Goal: Communication & Community: Participate in discussion

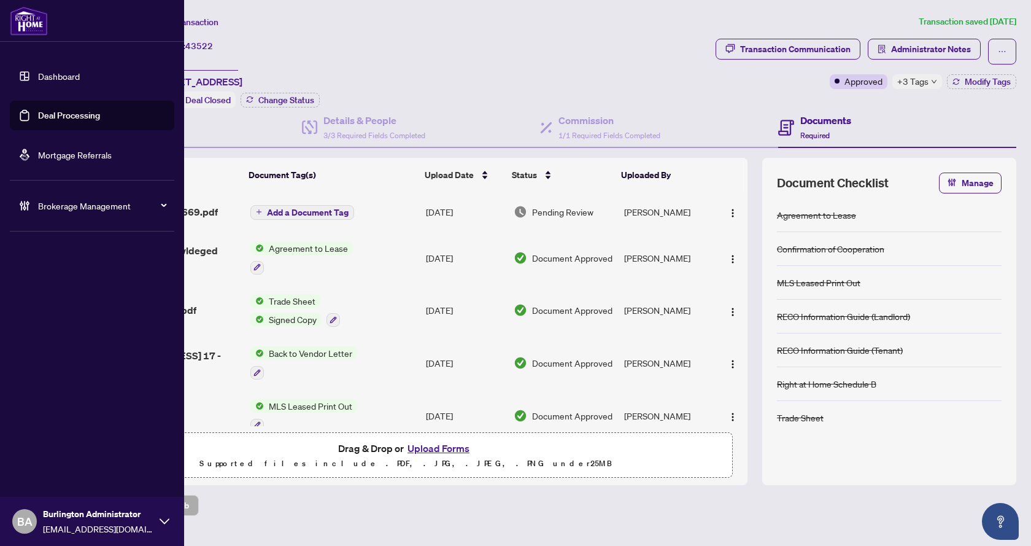
click at [50, 120] on link "Deal Processing" at bounding box center [69, 115] width 62 height 11
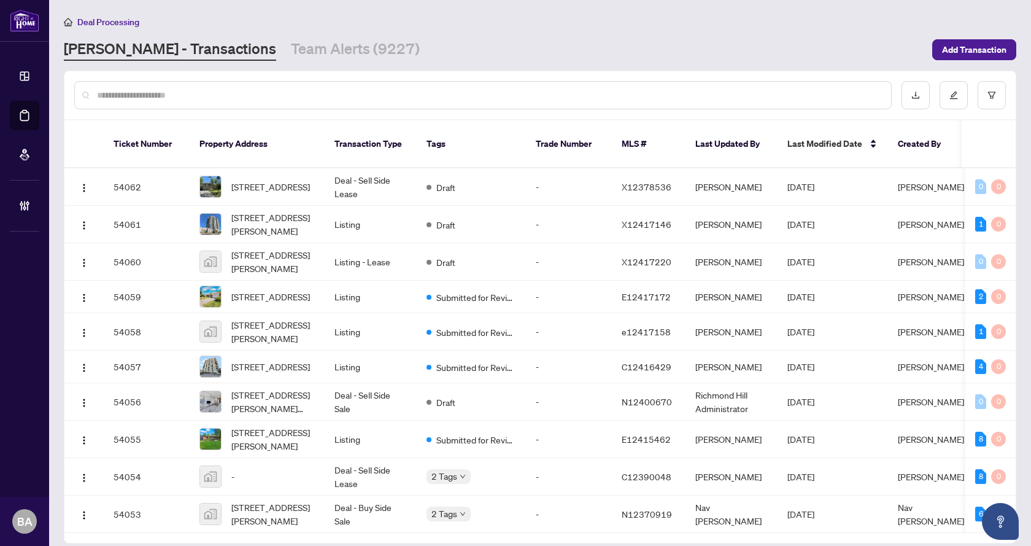
click at [106, 96] on input "text" at bounding box center [489, 95] width 784 height 14
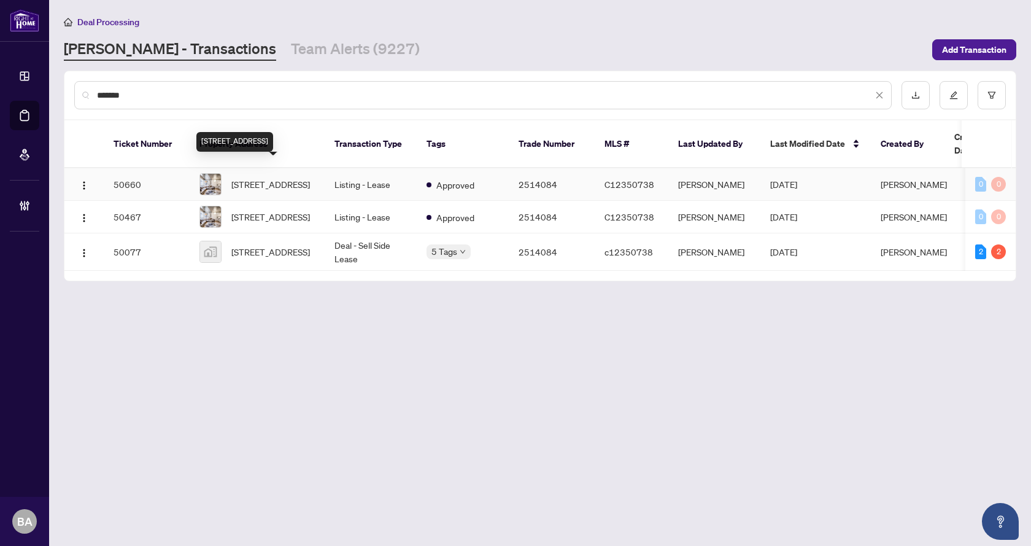
type input "*******"
click at [277, 177] on span "[STREET_ADDRESS]" at bounding box center [270, 184] width 79 height 14
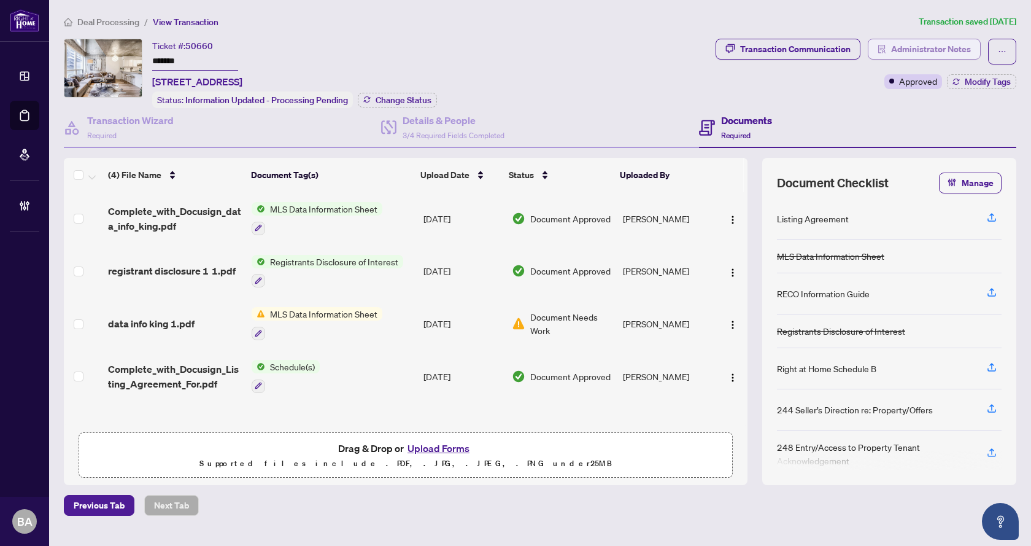
click at [940, 47] on span "Administrator Notes" at bounding box center [931, 49] width 80 height 20
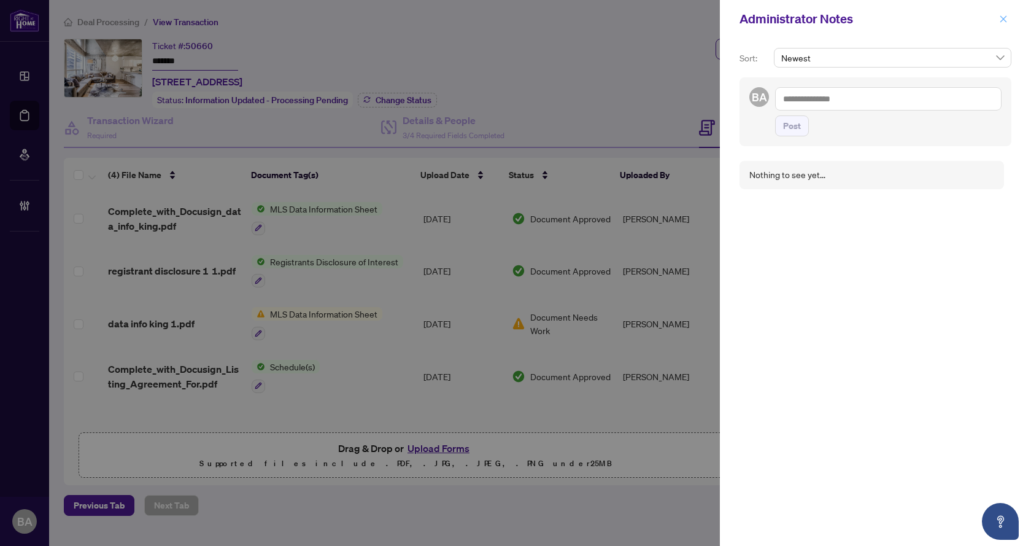
click at [998, 17] on button "button" at bounding box center [1004, 19] width 16 height 15
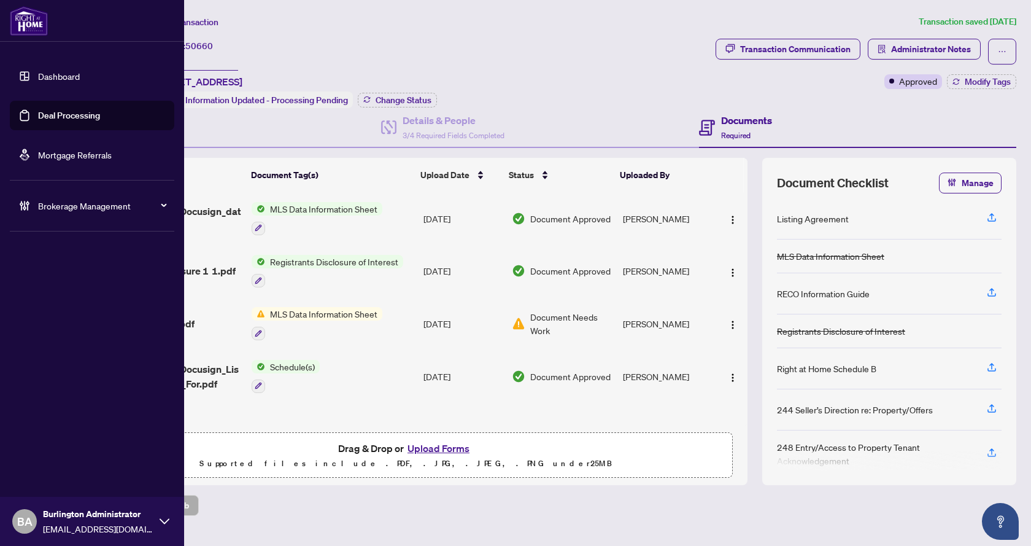
click at [62, 114] on link "Deal Processing" at bounding box center [69, 115] width 62 height 11
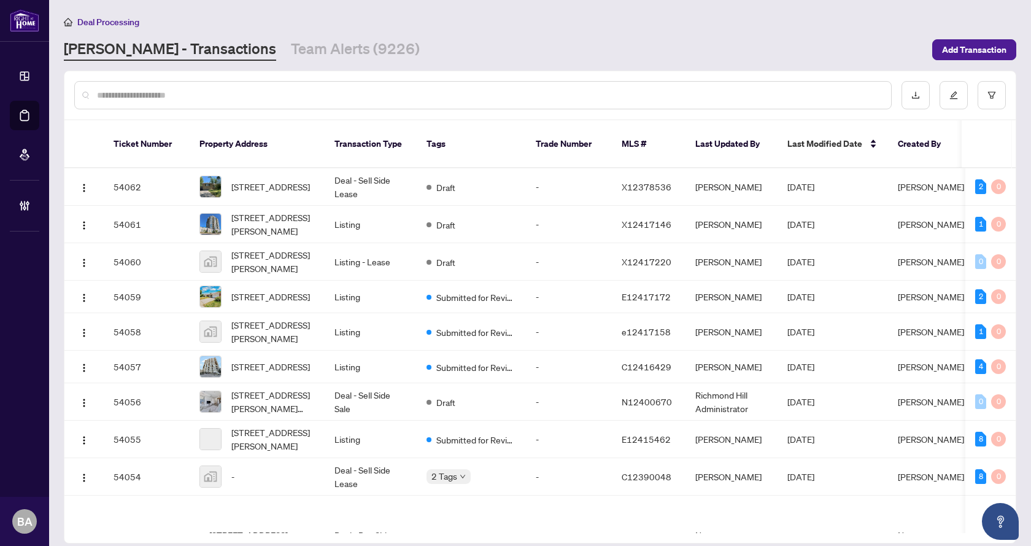
click at [238, 98] on input "text" at bounding box center [489, 95] width 784 height 14
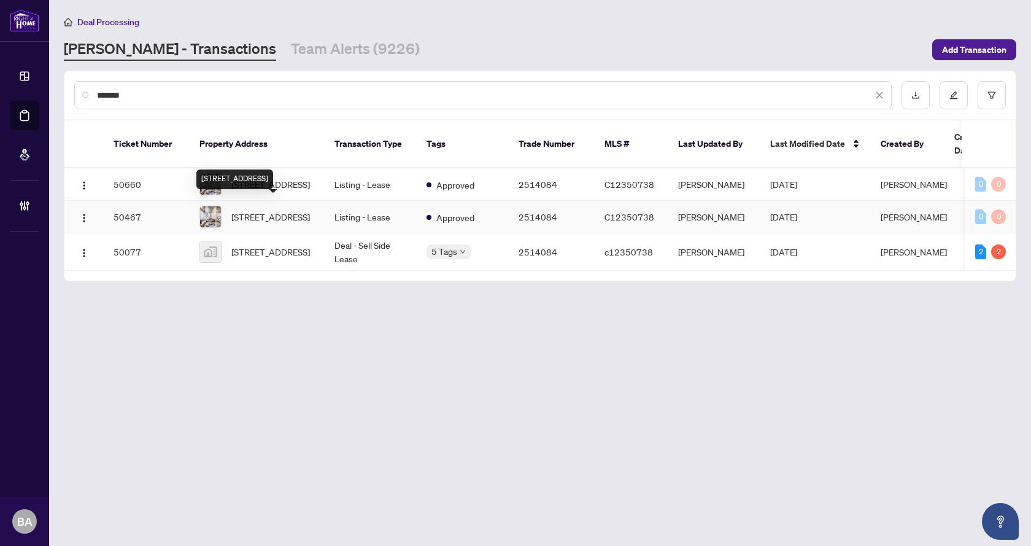
type input "*******"
click at [268, 215] on span "[STREET_ADDRESS]" at bounding box center [270, 217] width 79 height 14
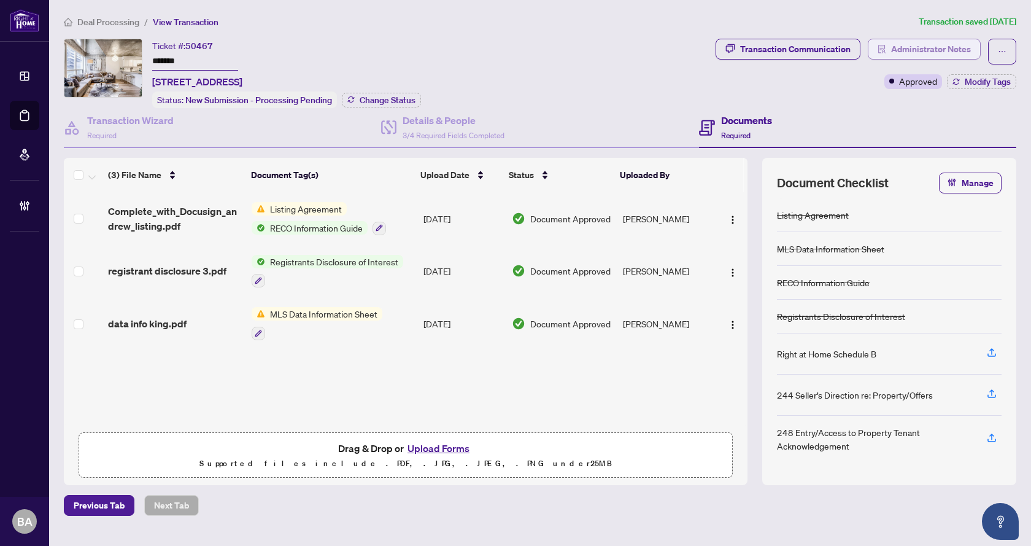
click at [944, 39] on span "Administrator Notes" at bounding box center [931, 49] width 80 height 20
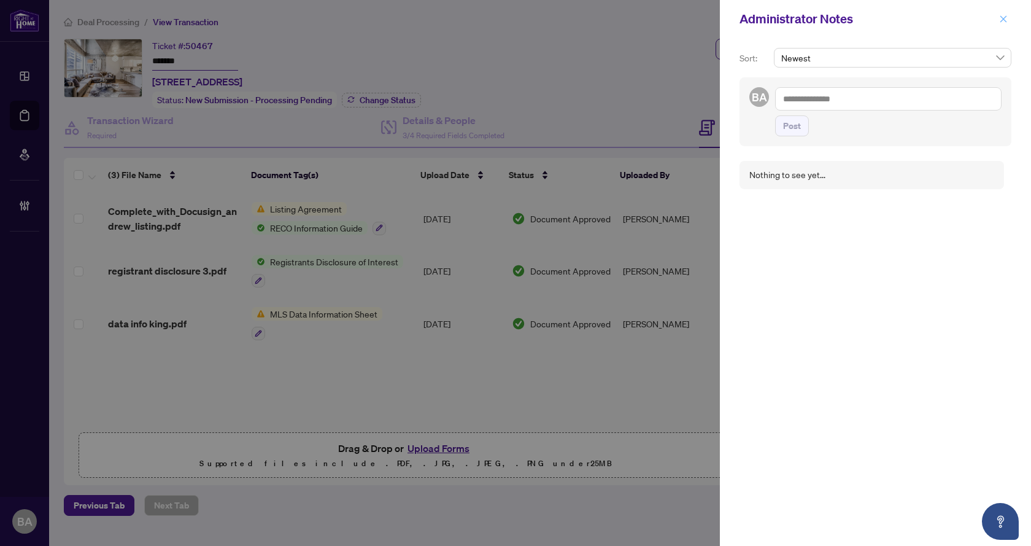
click at [1002, 12] on span "button" at bounding box center [1003, 19] width 9 height 20
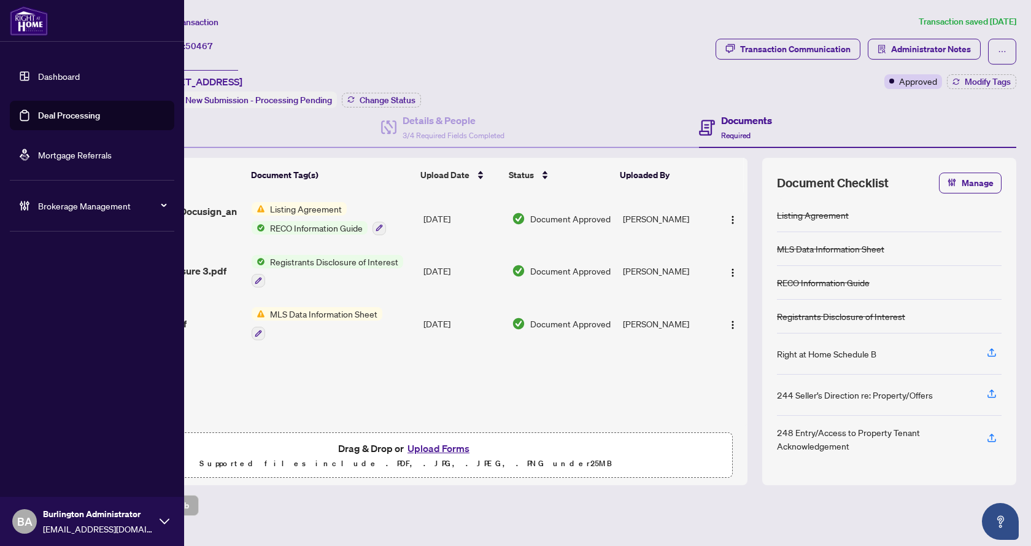
click at [85, 115] on link "Deal Processing" at bounding box center [69, 115] width 62 height 11
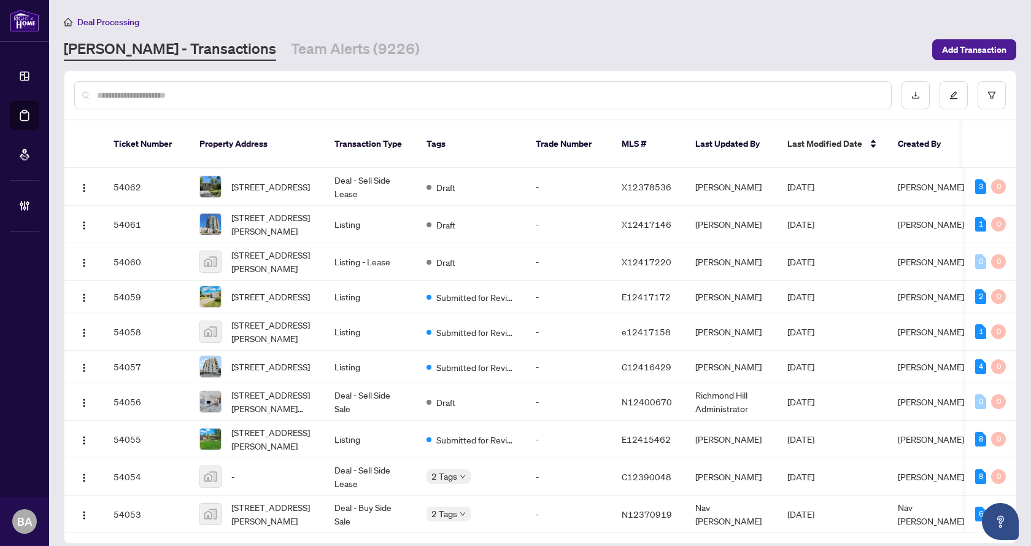
click at [286, 101] on div at bounding box center [483, 95] width 818 height 28
click at [265, 89] on input "text" at bounding box center [489, 95] width 784 height 14
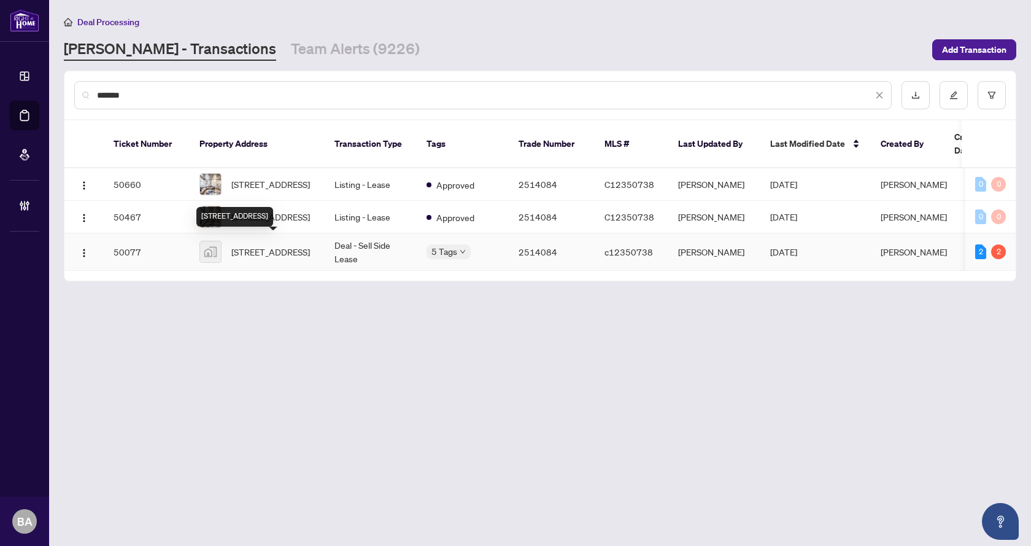
type input "*******"
click at [261, 251] on span "[STREET_ADDRESS]" at bounding box center [270, 252] width 79 height 14
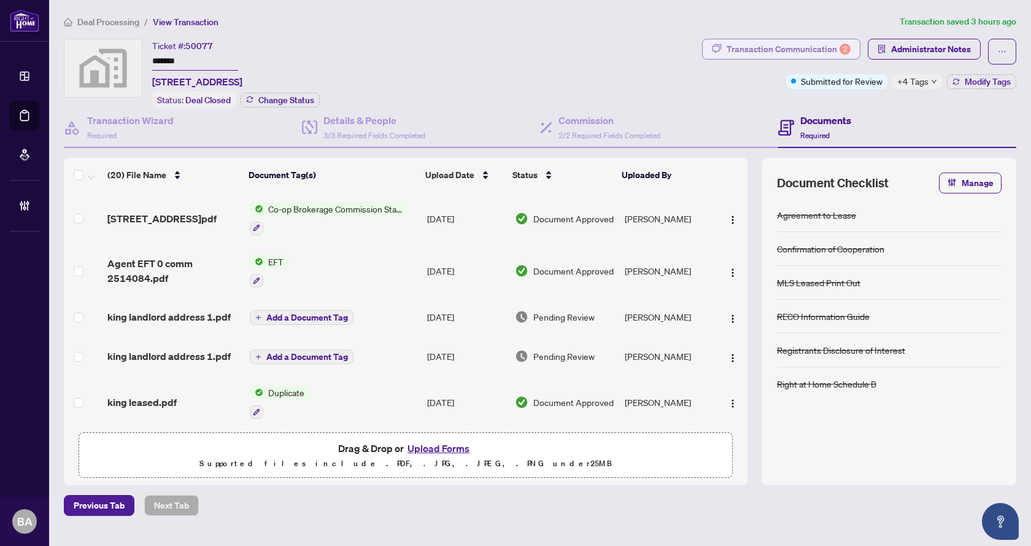
click at [746, 49] on div "Transaction Communication 2" at bounding box center [789, 49] width 124 height 20
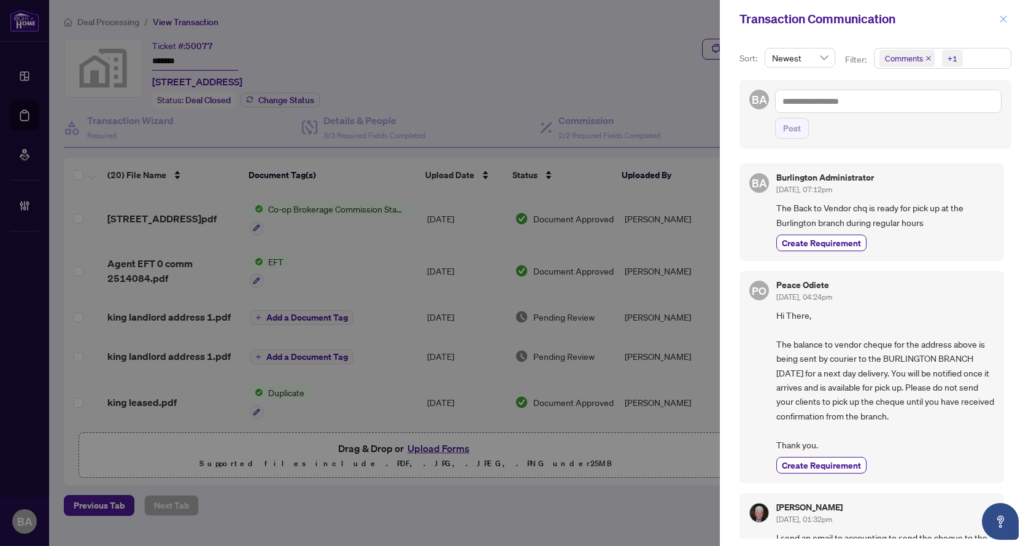
click at [1000, 16] on icon "close" at bounding box center [1003, 19] width 9 height 9
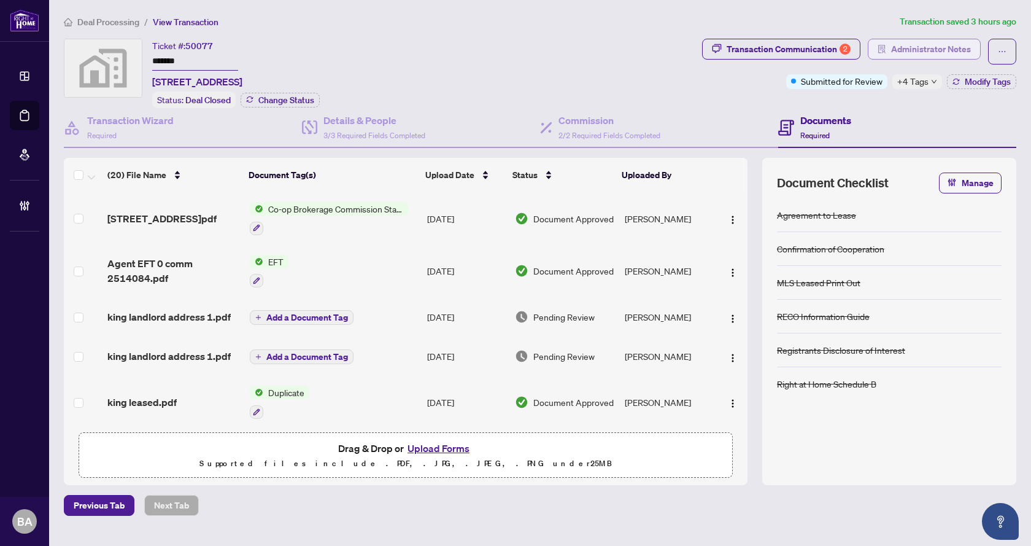
click at [933, 52] on span "Administrator Notes" at bounding box center [931, 49] width 80 height 20
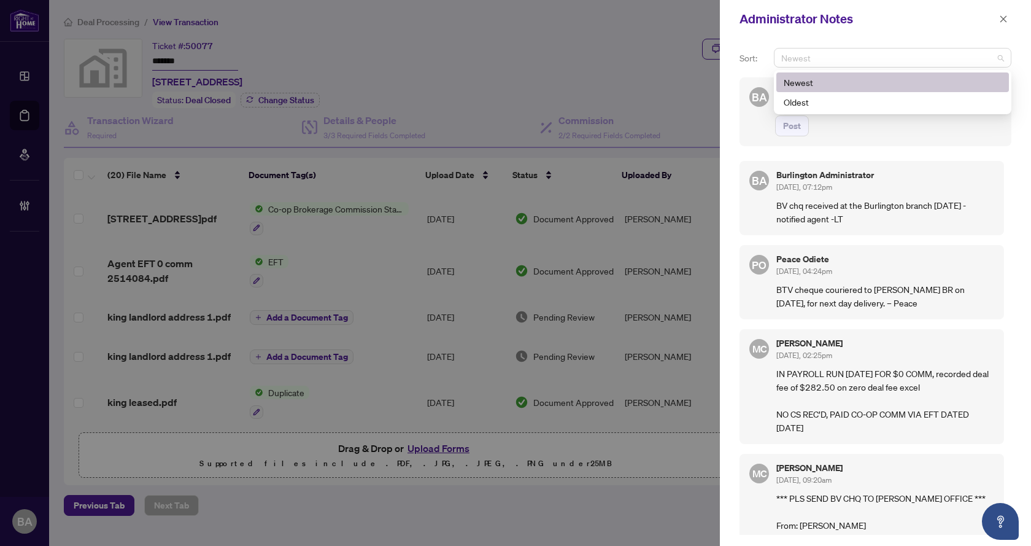
click at [868, 58] on span "Newest" at bounding box center [892, 57] width 223 height 18
click at [844, 52] on span "Newest" at bounding box center [892, 57] width 223 height 18
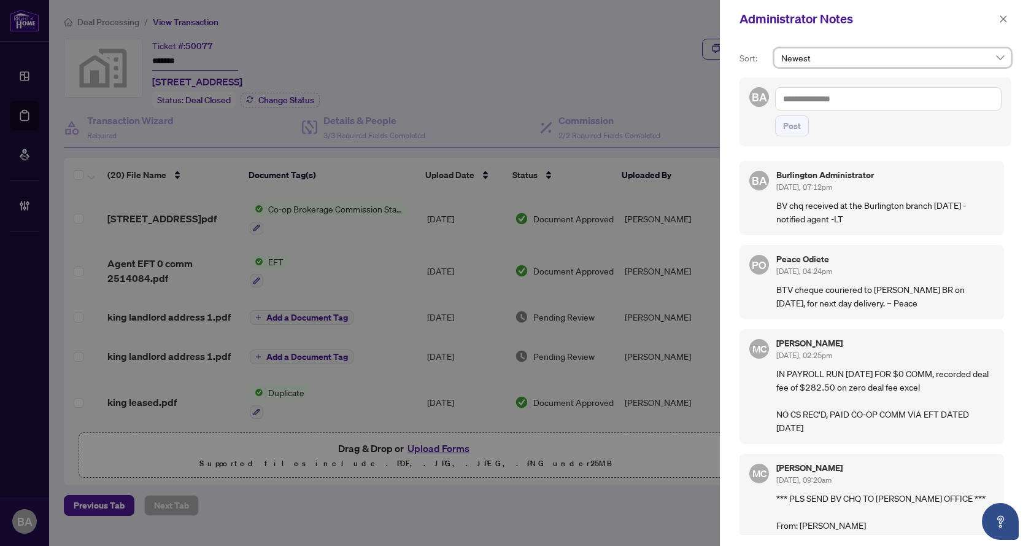
click at [821, 102] on textarea at bounding box center [888, 98] width 226 height 23
click at [824, 101] on textarea at bounding box center [888, 98] width 226 height 23
type textarea "**********"
click at [795, 121] on span "Post" at bounding box center [792, 126] width 18 height 20
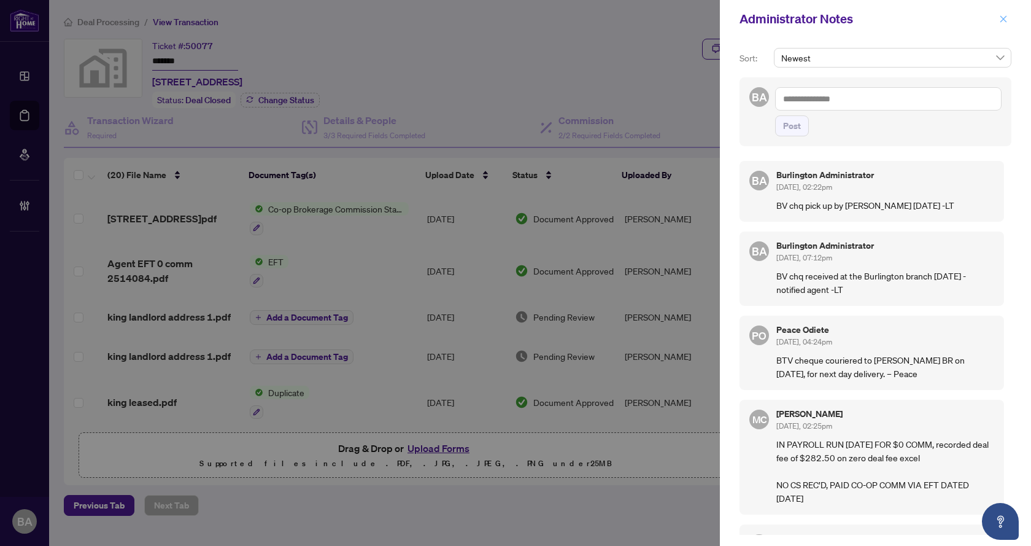
click at [1000, 21] on icon "close" at bounding box center [1003, 19] width 9 height 9
